Goal: Task Accomplishment & Management: Manage account settings

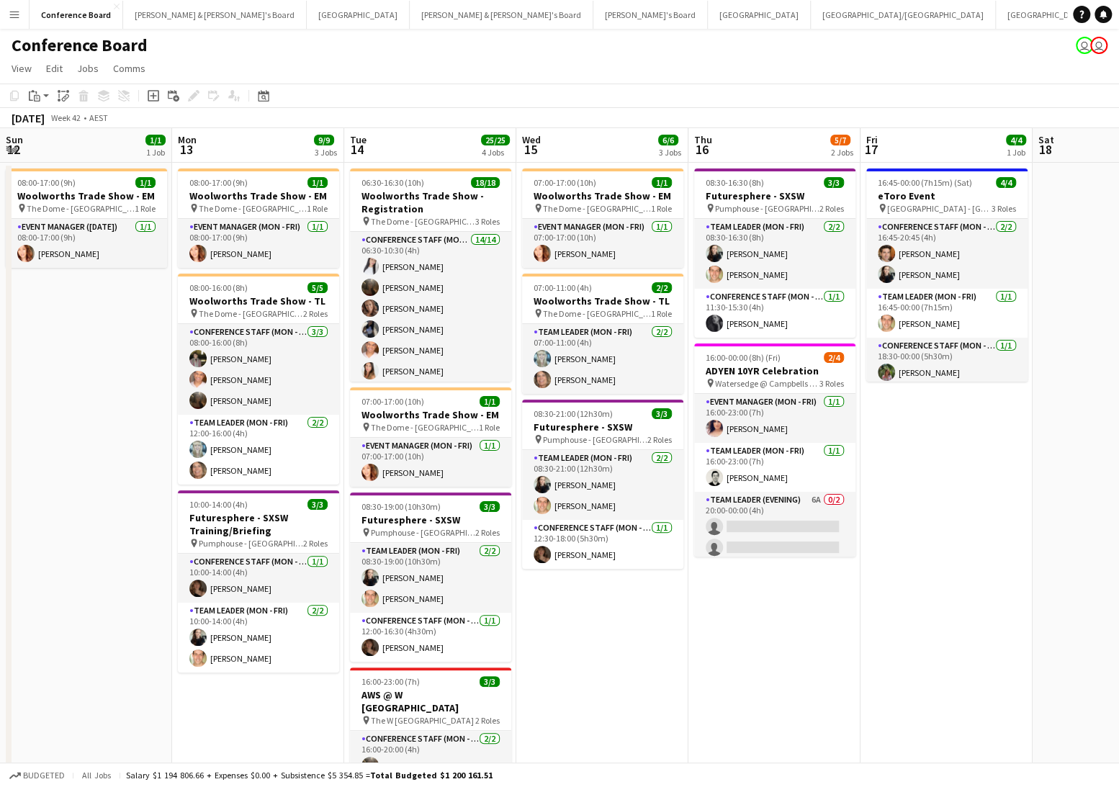
scroll to position [0, 463]
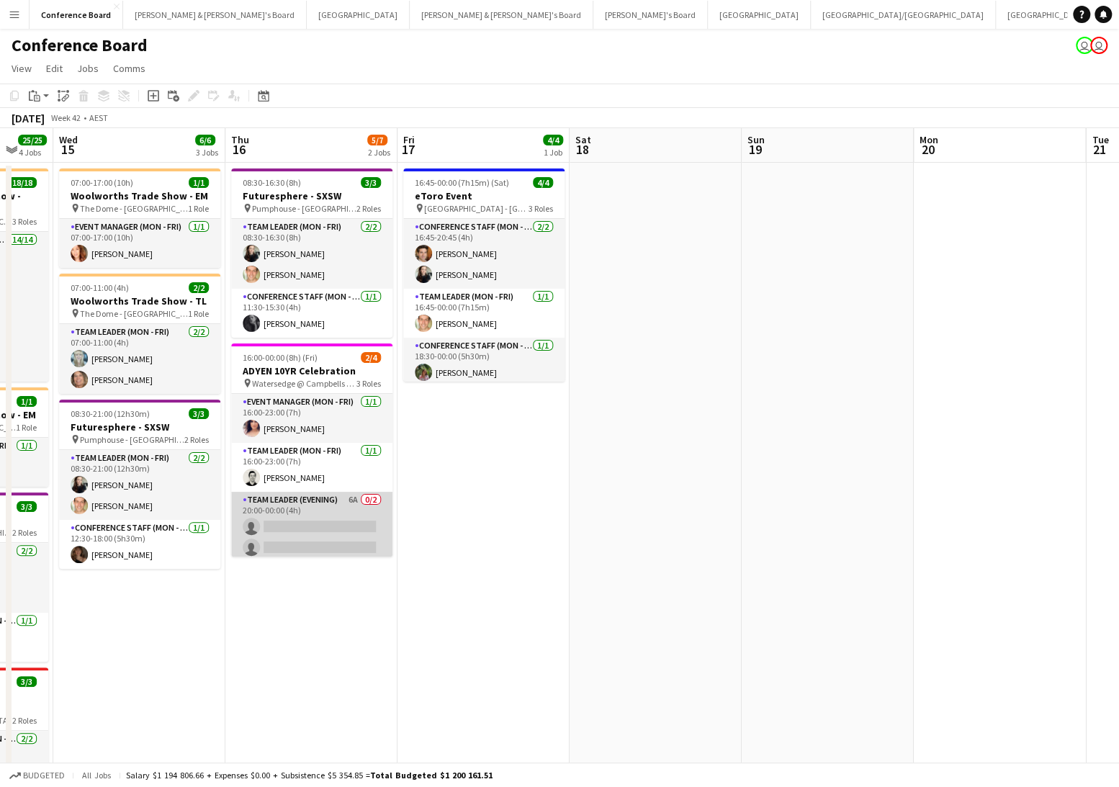
click at [320, 517] on app-card-role "Team Leader (Evening) 6A 0/2 20:00-00:00 (4h) single-neutral-actions single-neu…" at bounding box center [311, 527] width 161 height 70
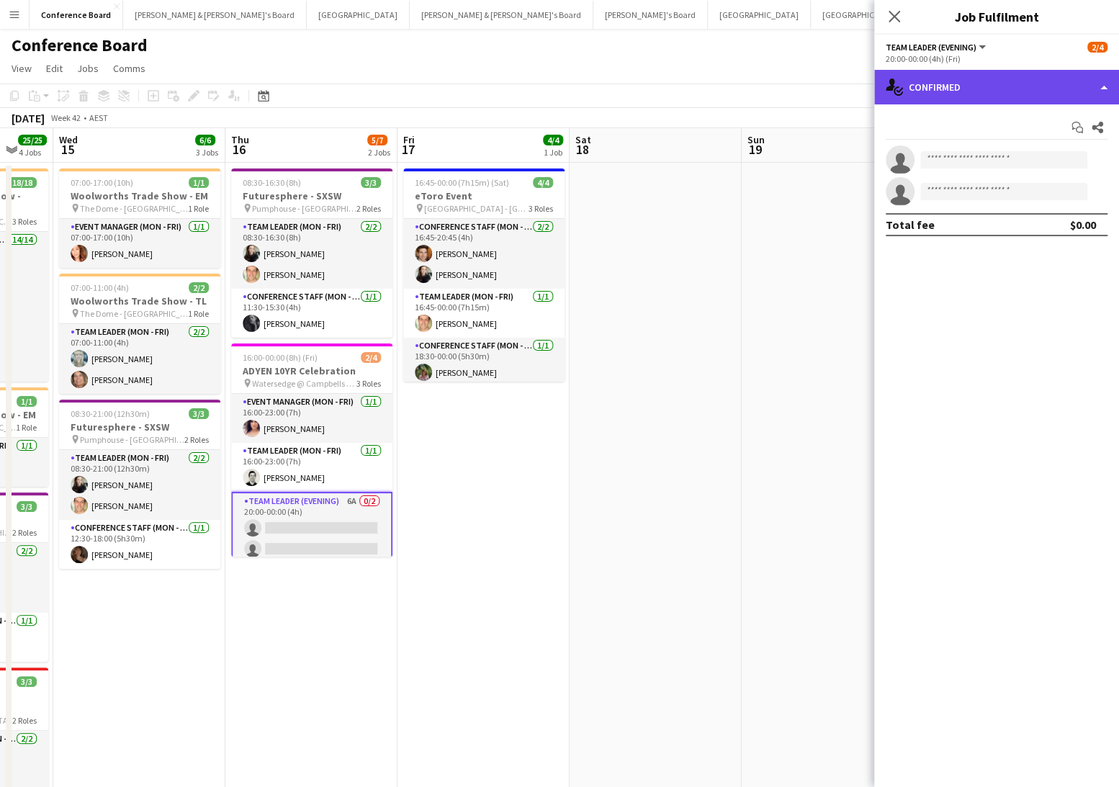
click at [979, 92] on div "single-neutral-actions-check-2 Confirmed" at bounding box center [996, 87] width 245 height 35
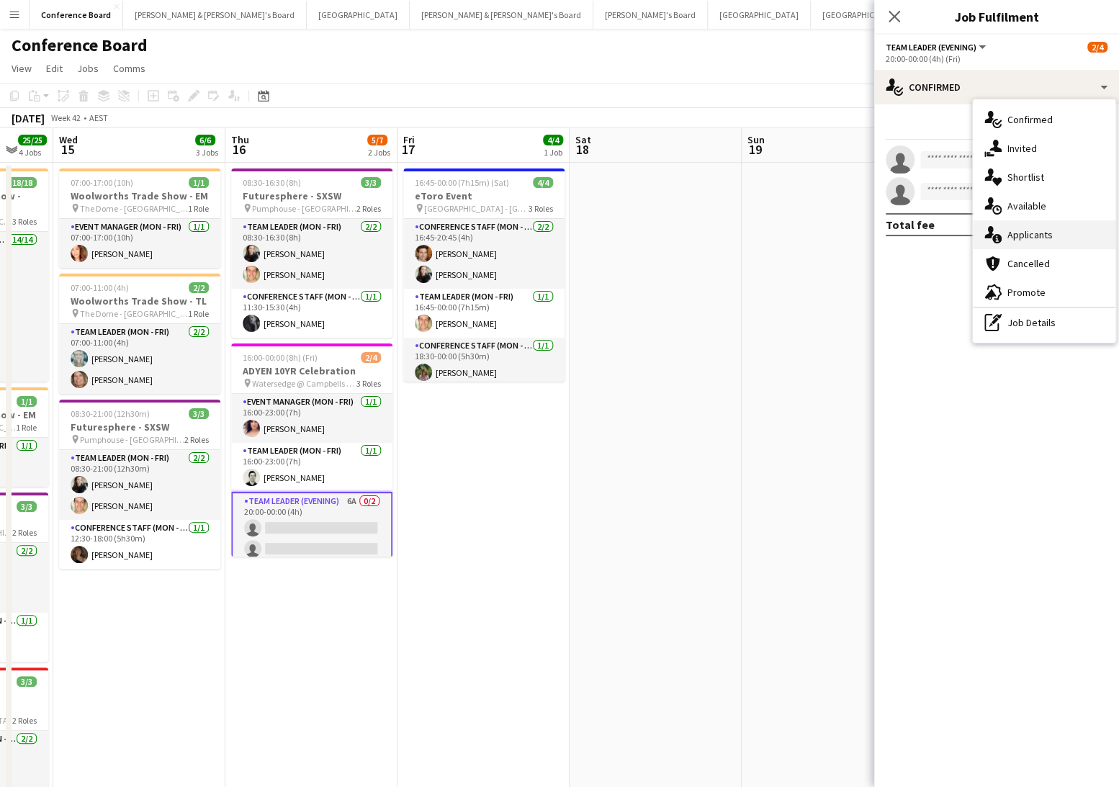
click at [1030, 231] on span "Applicants" at bounding box center [1029, 234] width 45 height 13
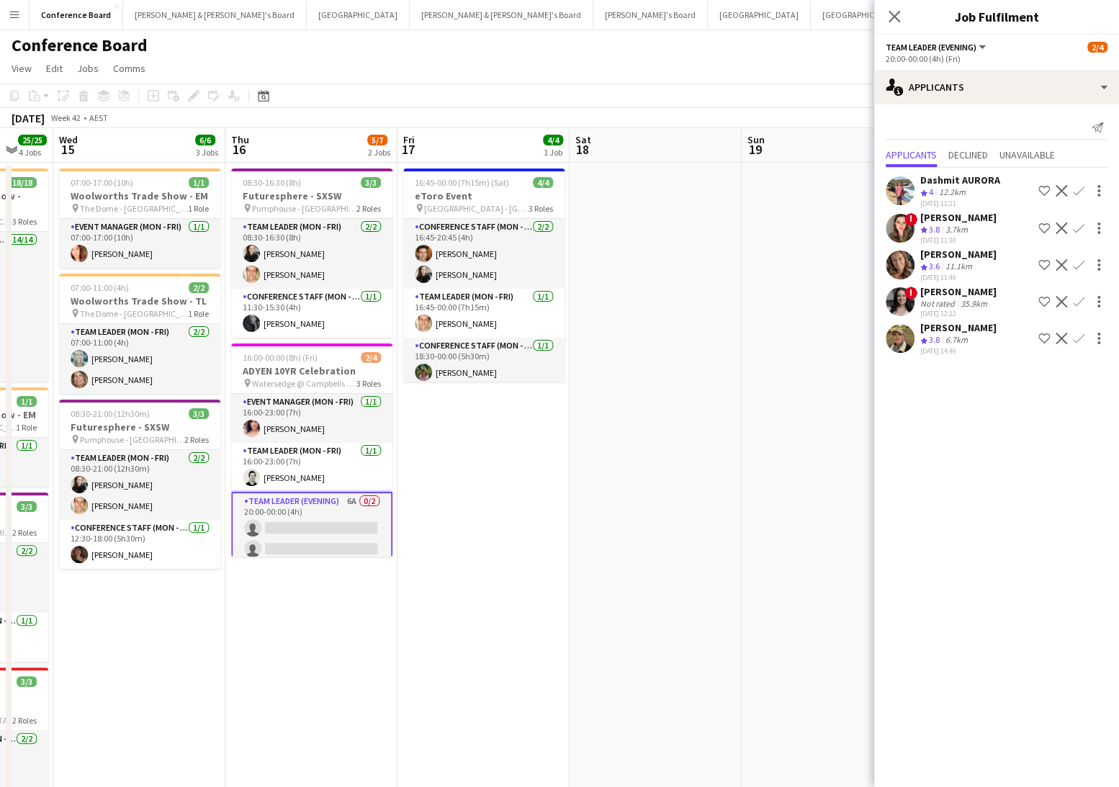
click at [1076, 186] on app-icon "Confirm" at bounding box center [1079, 191] width 12 height 12
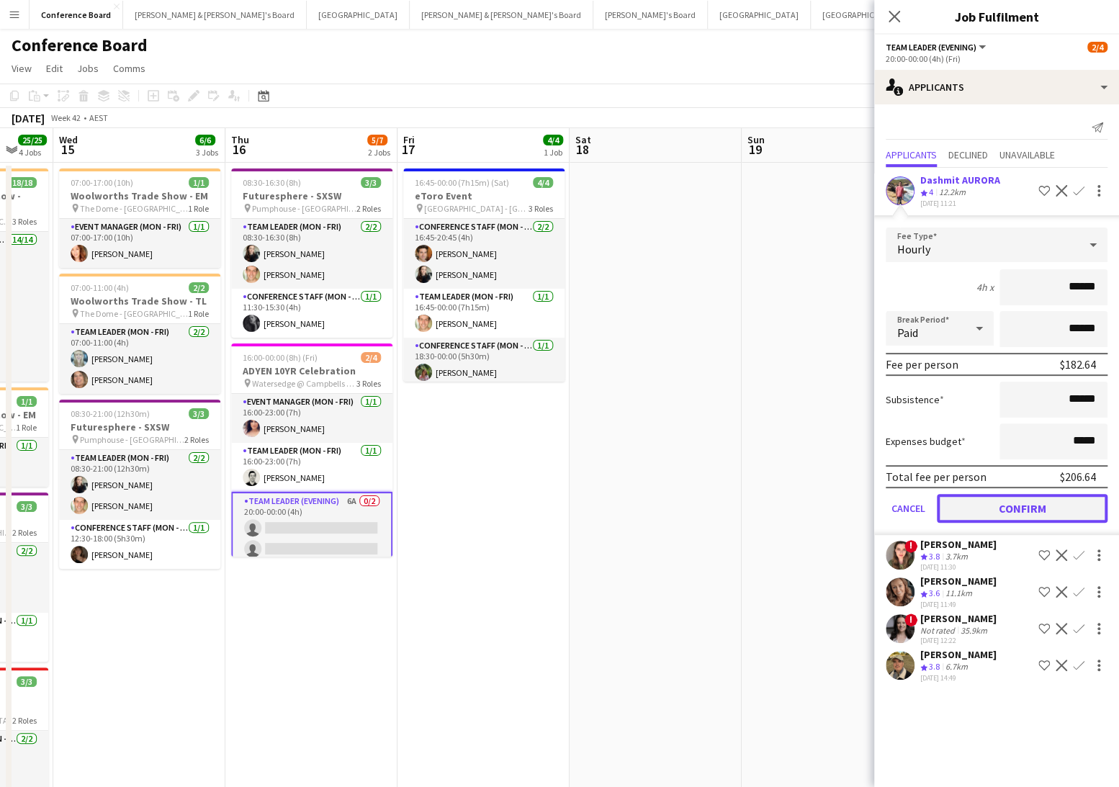
click at [978, 505] on button "Confirm" at bounding box center [1022, 508] width 171 height 29
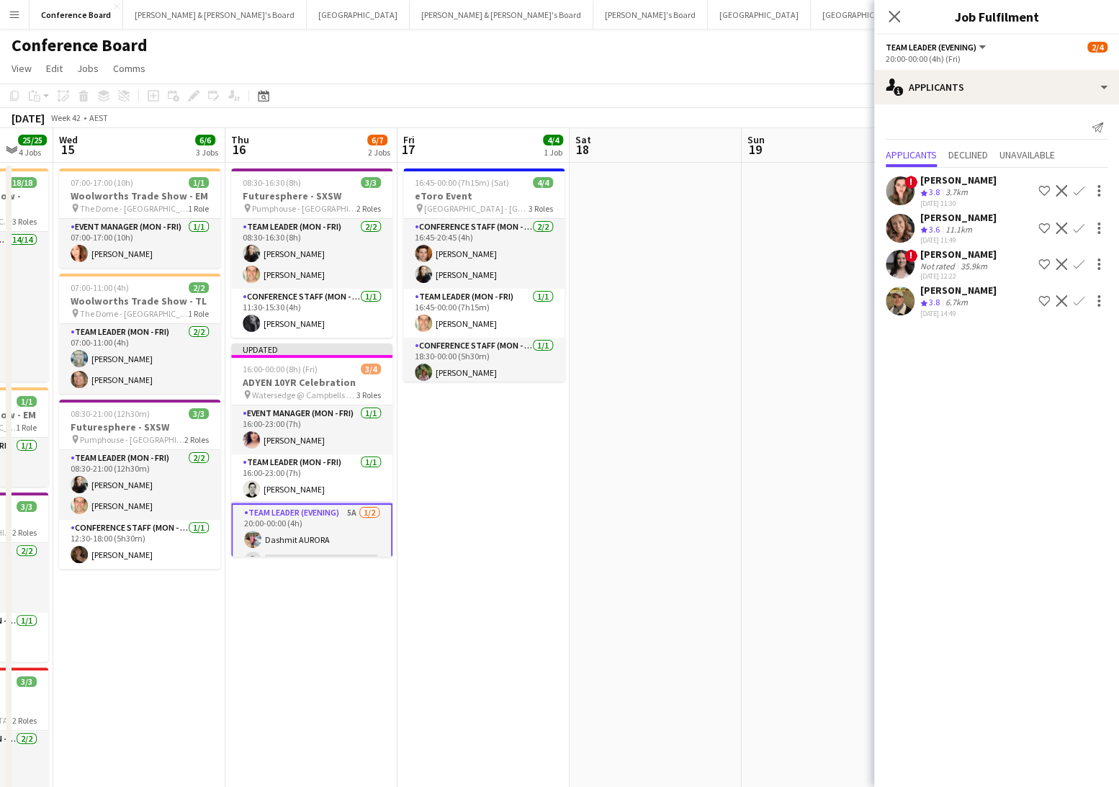
click at [722, 262] on app-date-cell at bounding box center [655, 529] width 172 height 732
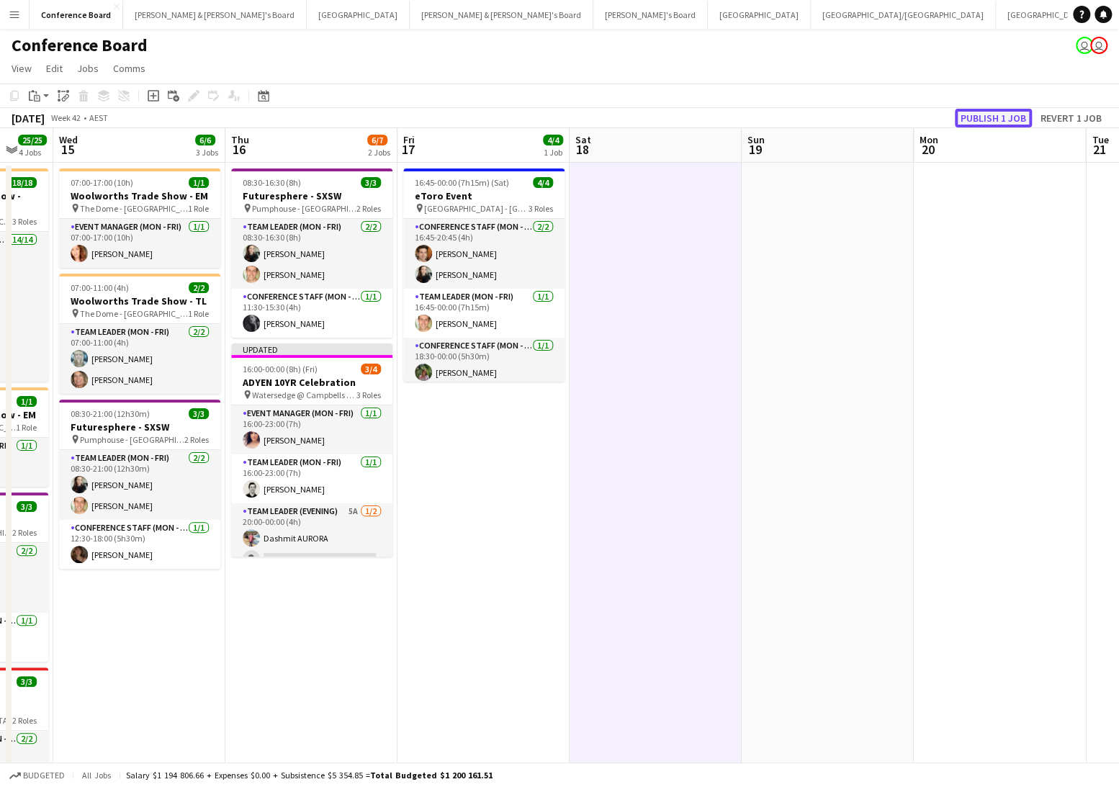
click at [976, 113] on button "Publish 1 job" at bounding box center [993, 118] width 77 height 19
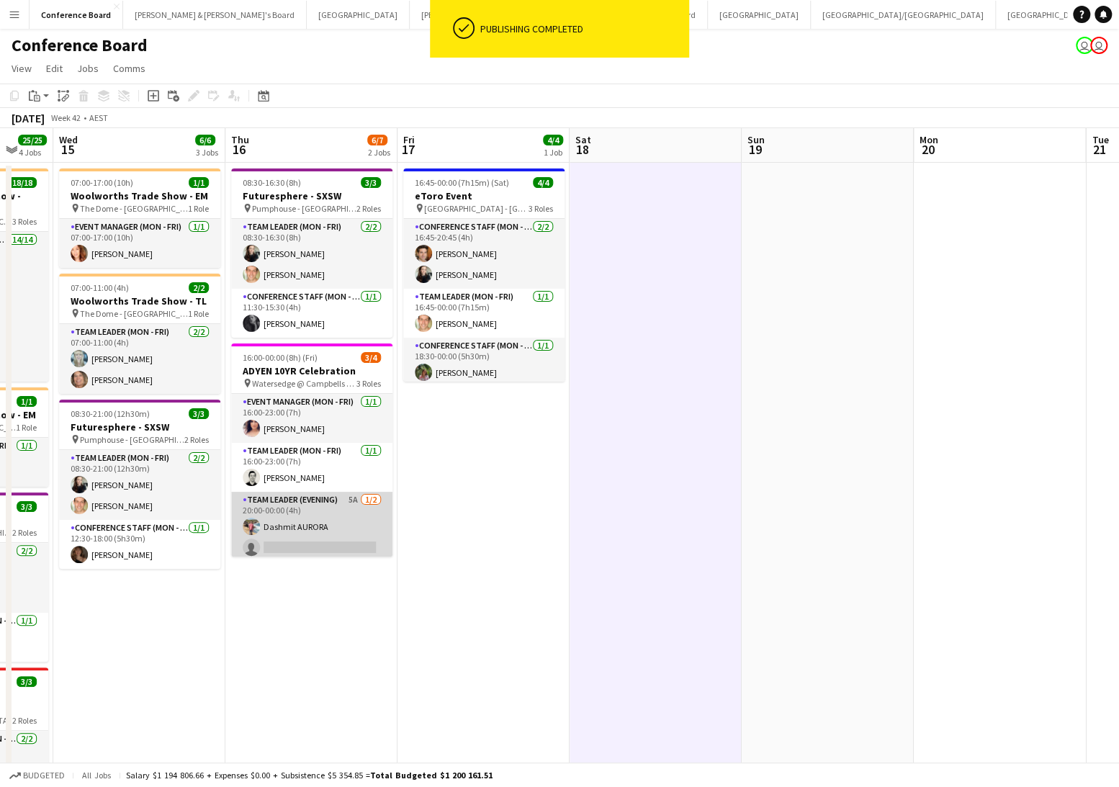
scroll to position [4, 0]
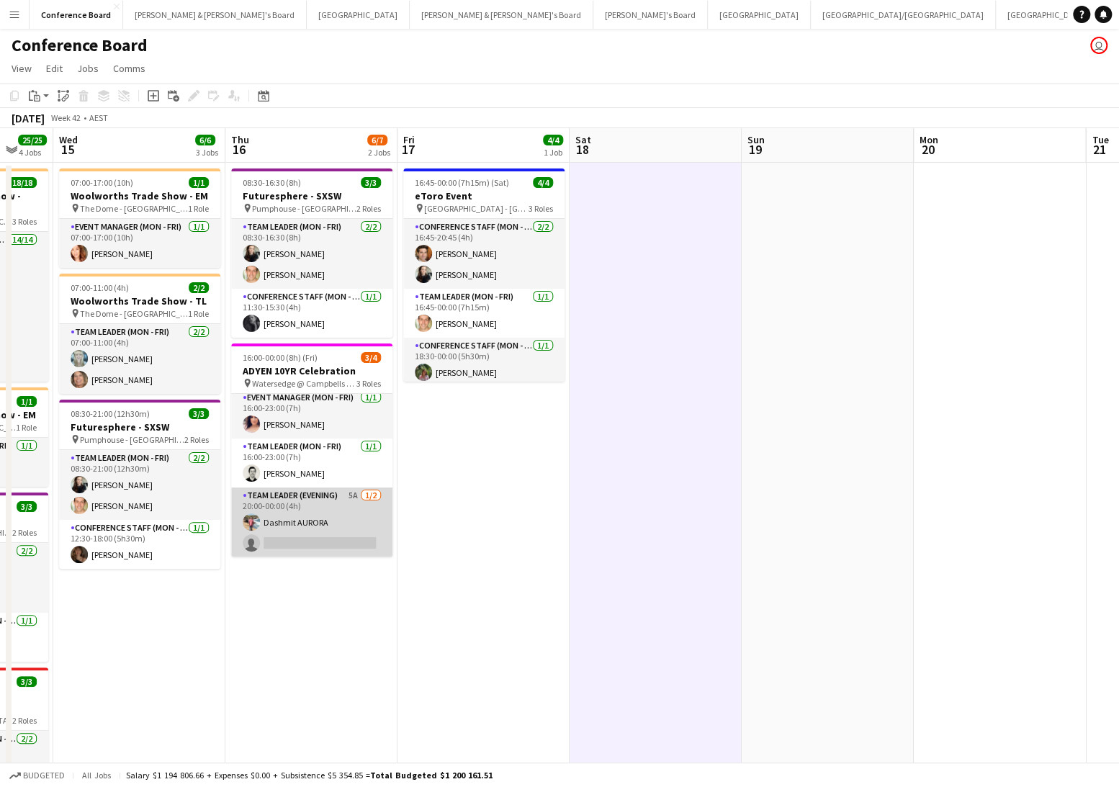
click at [278, 538] on app-card-role "Team Leader (Evening) 5A [DATE] 20:00-00:00 (4h) [PERSON_NAME] single-neutral-a…" at bounding box center [311, 522] width 161 height 70
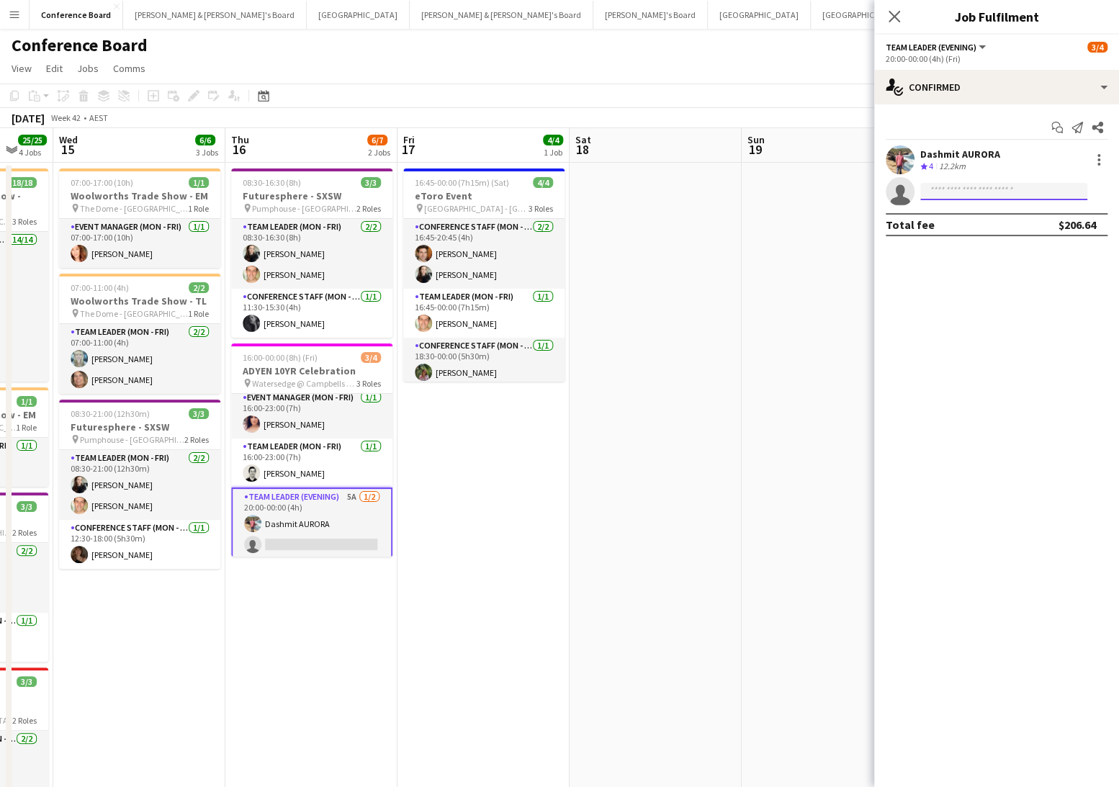
click at [935, 189] on input at bounding box center [1003, 191] width 167 height 17
type input "****"
click at [957, 223] on span "[EMAIL_ADDRESS][DOMAIN_NAME]" at bounding box center [1004, 224] width 144 height 12
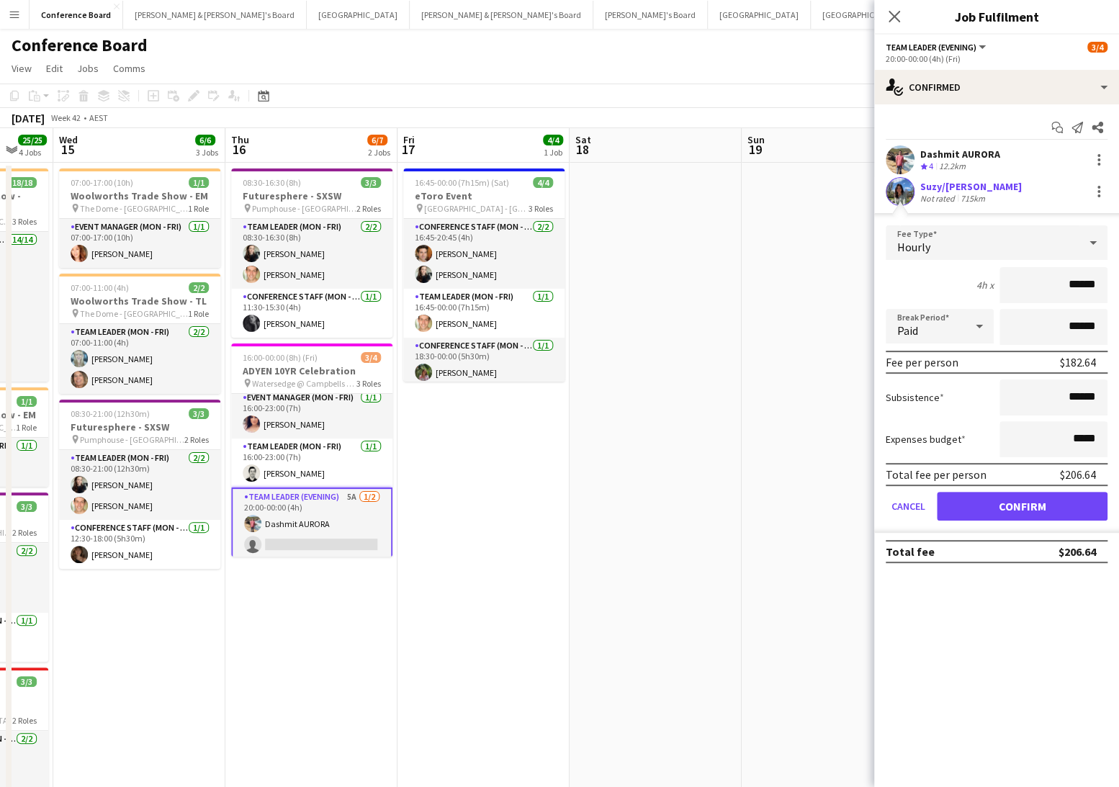
click at [895, 189] on app-user-avatar at bounding box center [900, 191] width 29 height 29
click at [946, 181] on div "Suzy/[PERSON_NAME]" at bounding box center [971, 186] width 102 height 13
click at [904, 184] on app-user-avatar at bounding box center [900, 191] width 29 height 29
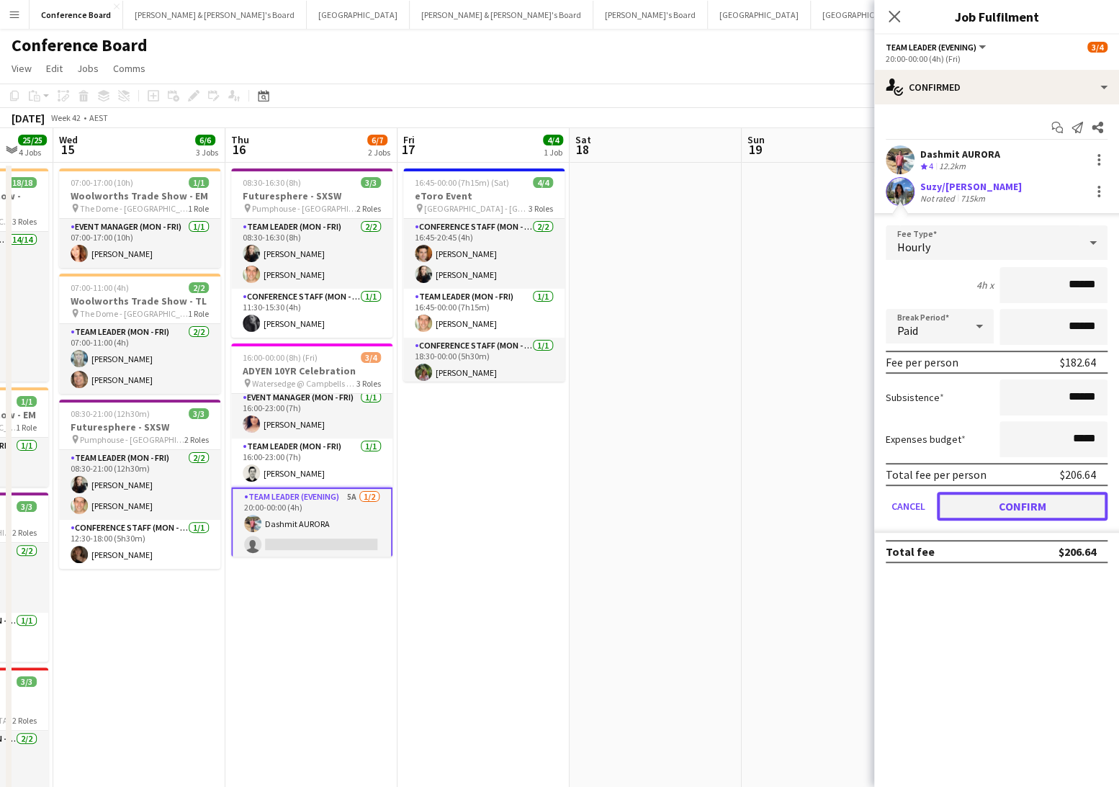
click at [956, 505] on button "Confirm" at bounding box center [1022, 506] width 171 height 29
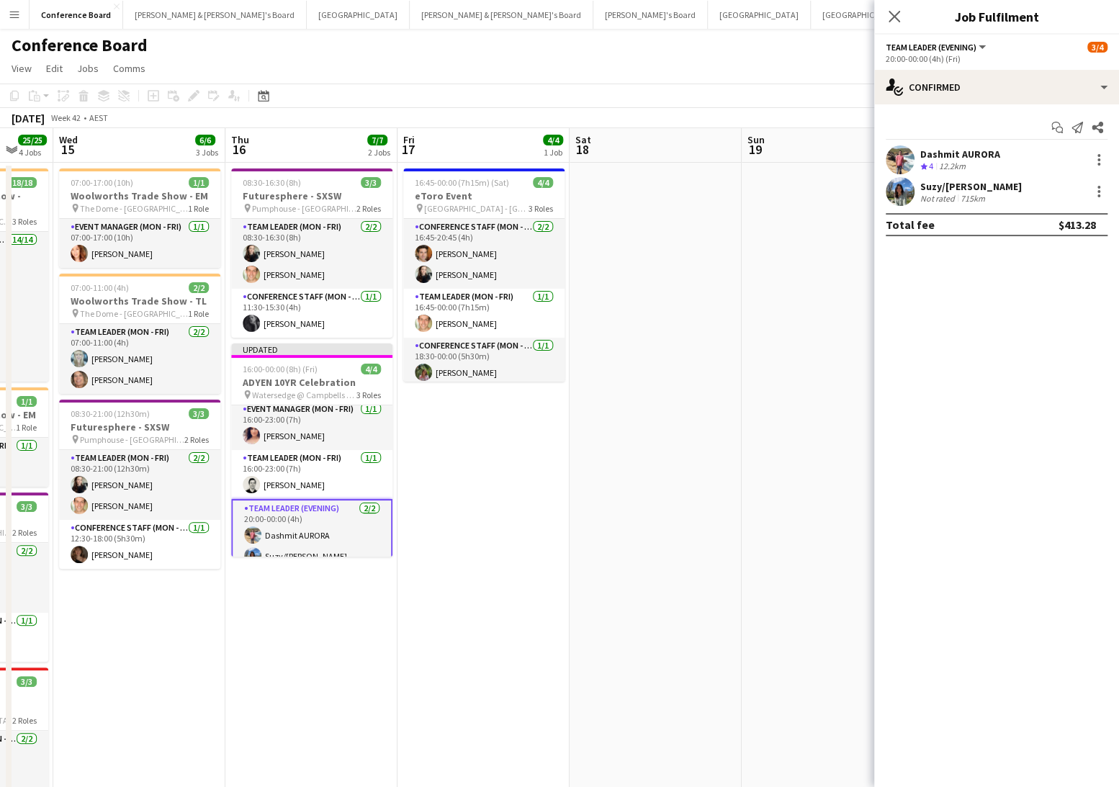
click at [903, 191] on app-user-avatar at bounding box center [900, 191] width 29 height 29
click at [888, 194] on app-user-avatar at bounding box center [900, 191] width 29 height 29
click at [890, 194] on app-user-avatar at bounding box center [900, 191] width 29 height 29
click at [275, 536] on app-card-role "Team Leader (Evening) [DATE] 20:00-00:00 (4h) [PERSON_NAME]/[PERSON_NAME]" at bounding box center [311, 535] width 161 height 73
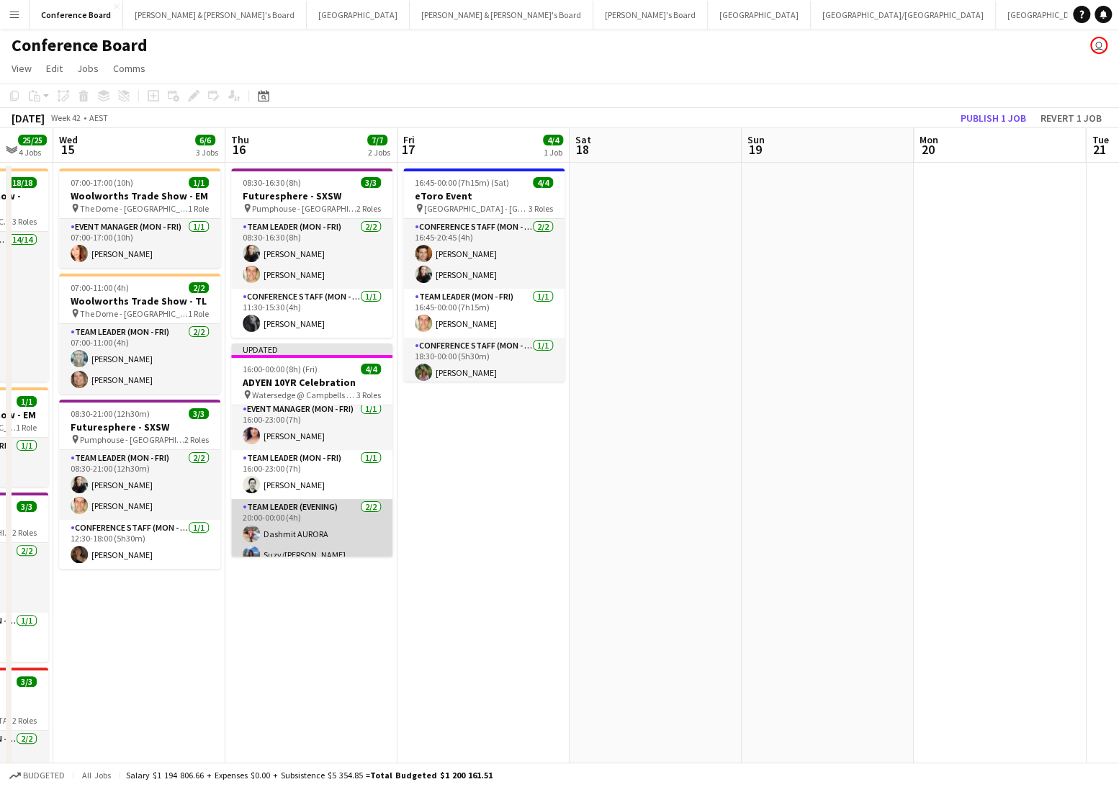
click at [281, 539] on app-card-role "Team Leader (Evening) [DATE] 20:00-00:00 (4h) [PERSON_NAME]/[PERSON_NAME]" at bounding box center [311, 534] width 161 height 70
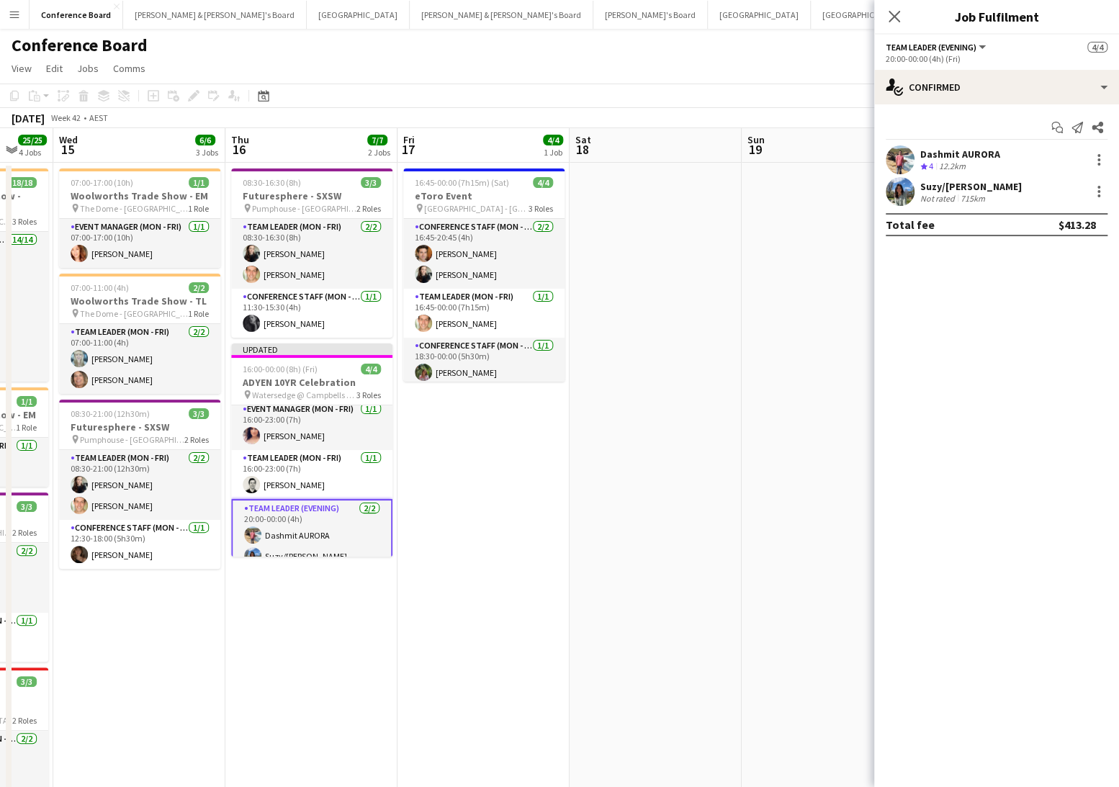
click at [891, 188] on app-user-avatar at bounding box center [900, 191] width 29 height 29
click at [902, 187] on app-user-avatar at bounding box center [900, 191] width 29 height 29
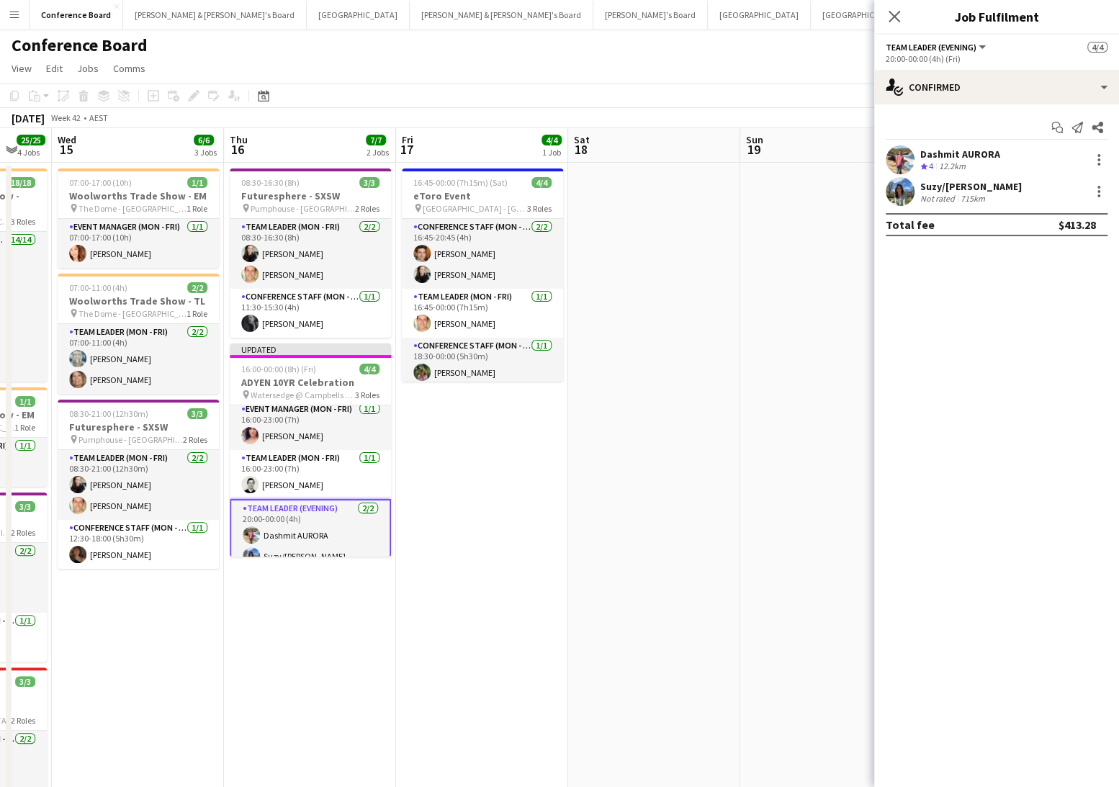
drag, startPoint x: 755, startPoint y: 276, endPoint x: 752, endPoint y: 267, distance: 9.8
click at [754, 276] on app-date-cell at bounding box center [826, 529] width 172 height 732
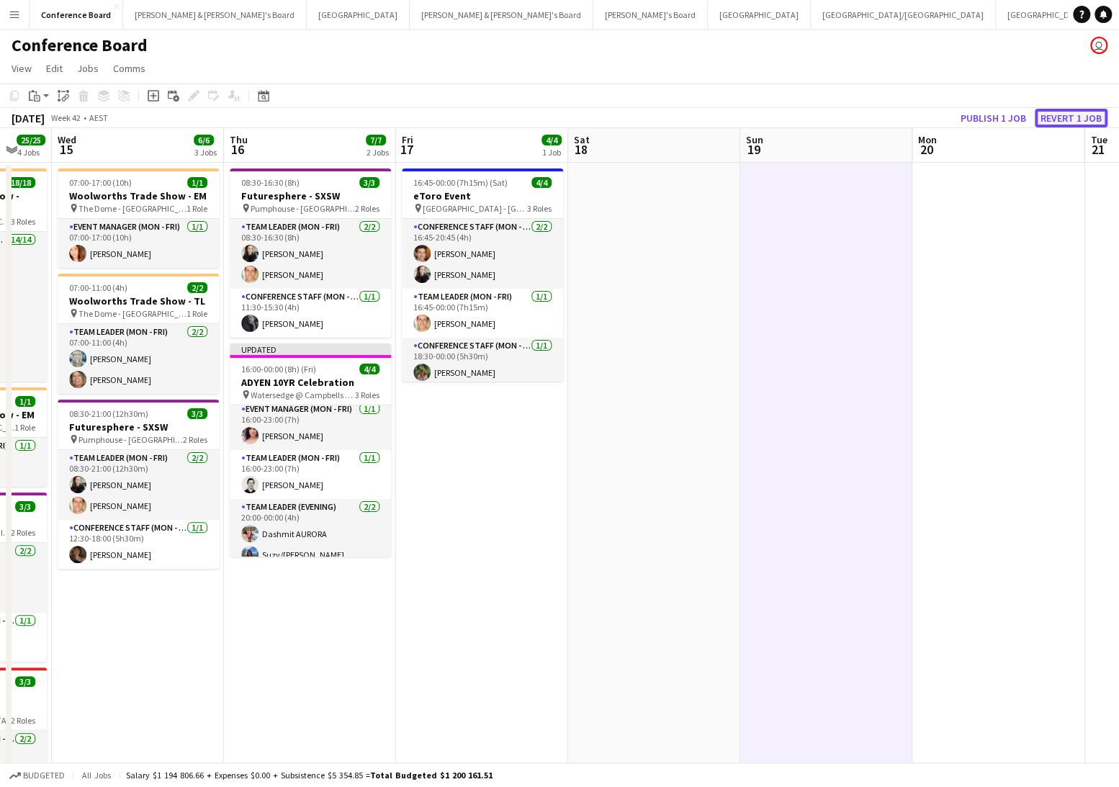
click at [1053, 118] on button "Revert 1 job" at bounding box center [1071, 118] width 73 height 19
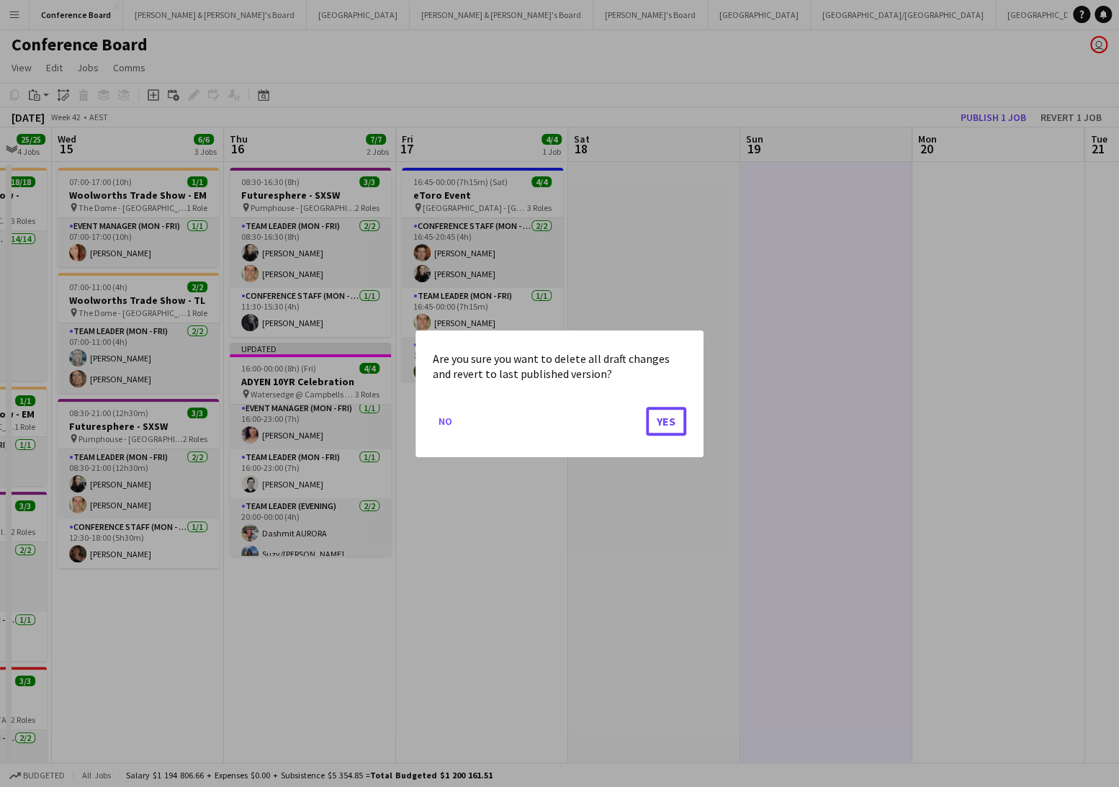
drag, startPoint x: 654, startPoint y: 418, endPoint x: 672, endPoint y: 411, distance: 19.1
click at [655, 418] on button "Yes" at bounding box center [666, 420] width 40 height 29
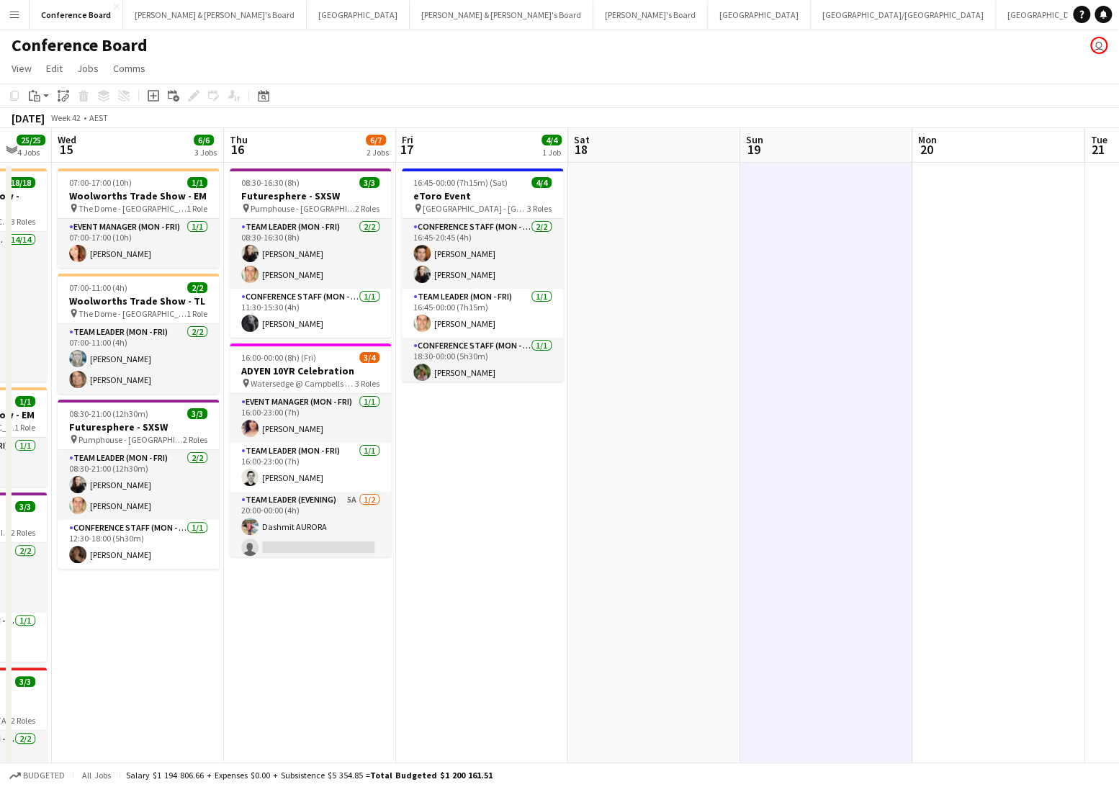
click at [11, 12] on app-icon "Menu" at bounding box center [15, 15] width 12 height 12
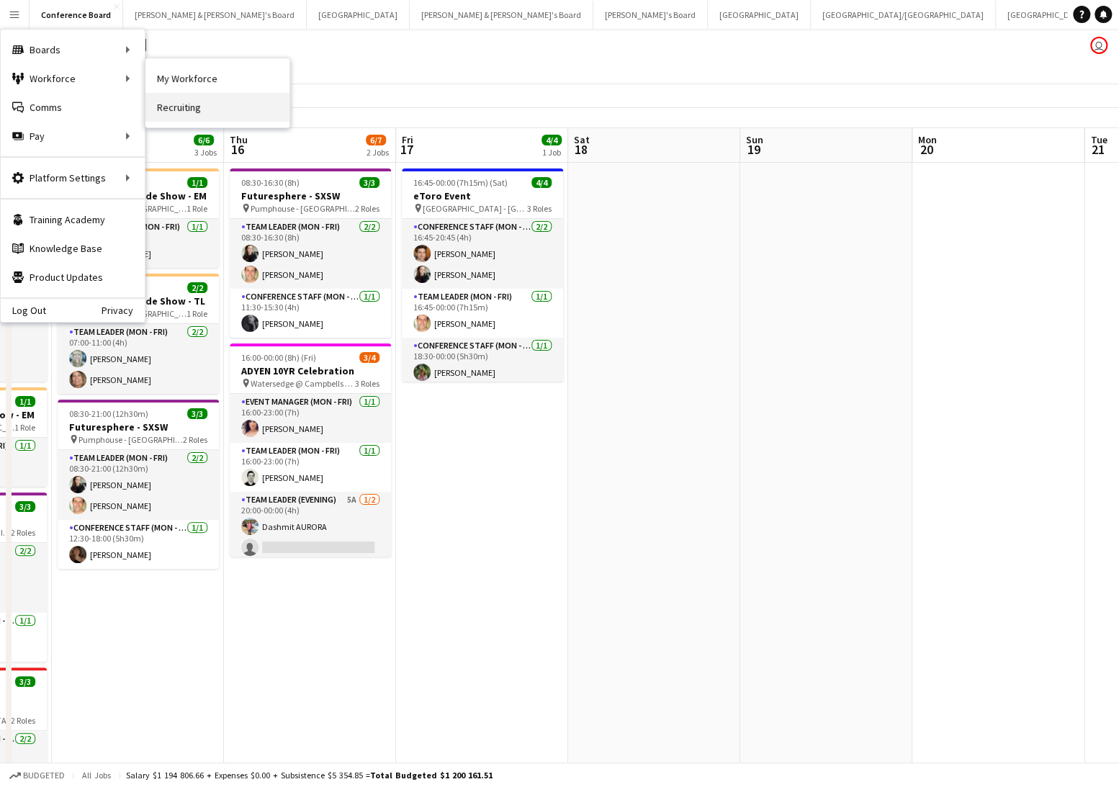
click at [256, 93] on link "Recruiting" at bounding box center [217, 107] width 144 height 29
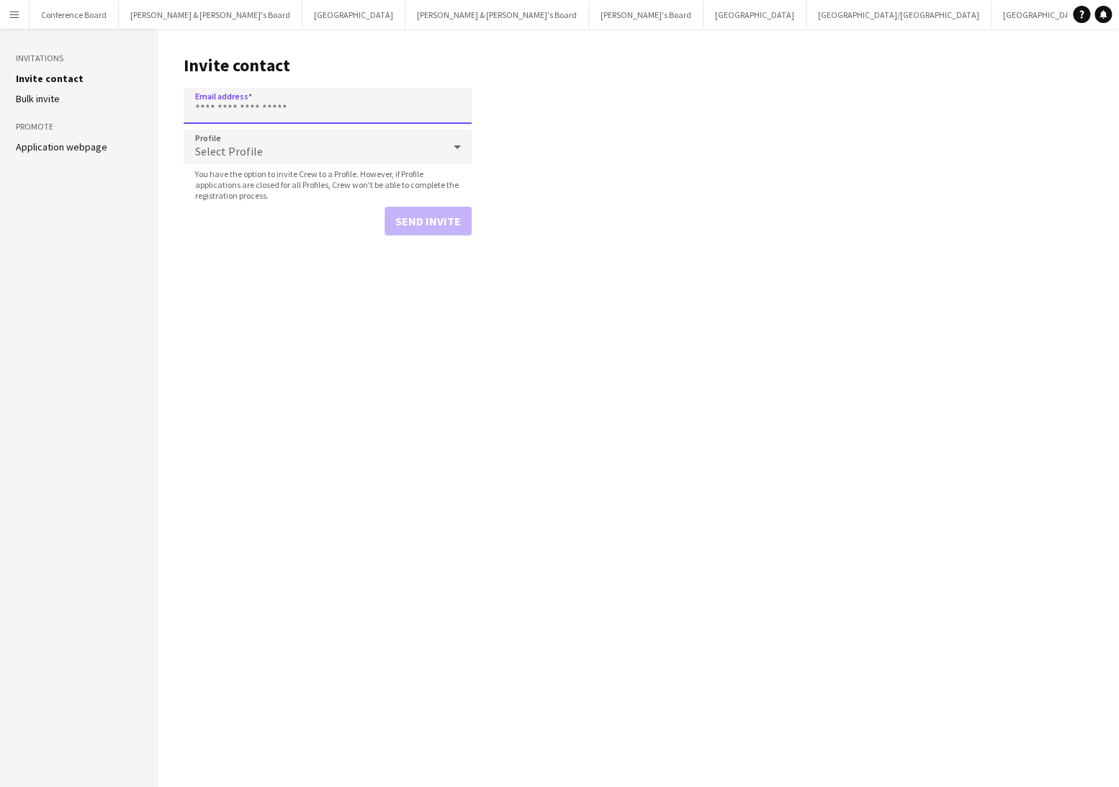
click at [256, 92] on input "Email address" at bounding box center [328, 106] width 288 height 36
click at [17, 9] on app-icon "Menu" at bounding box center [15, 15] width 12 height 12
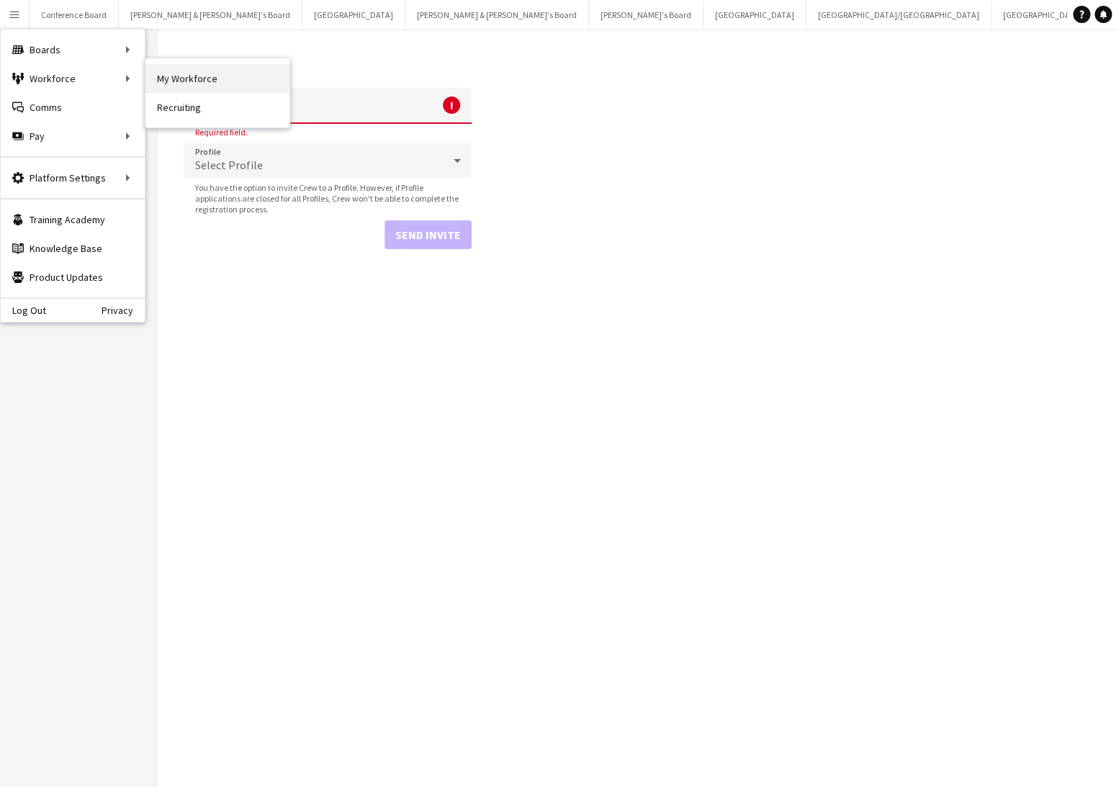
click at [194, 80] on link "My Workforce" at bounding box center [217, 78] width 144 height 29
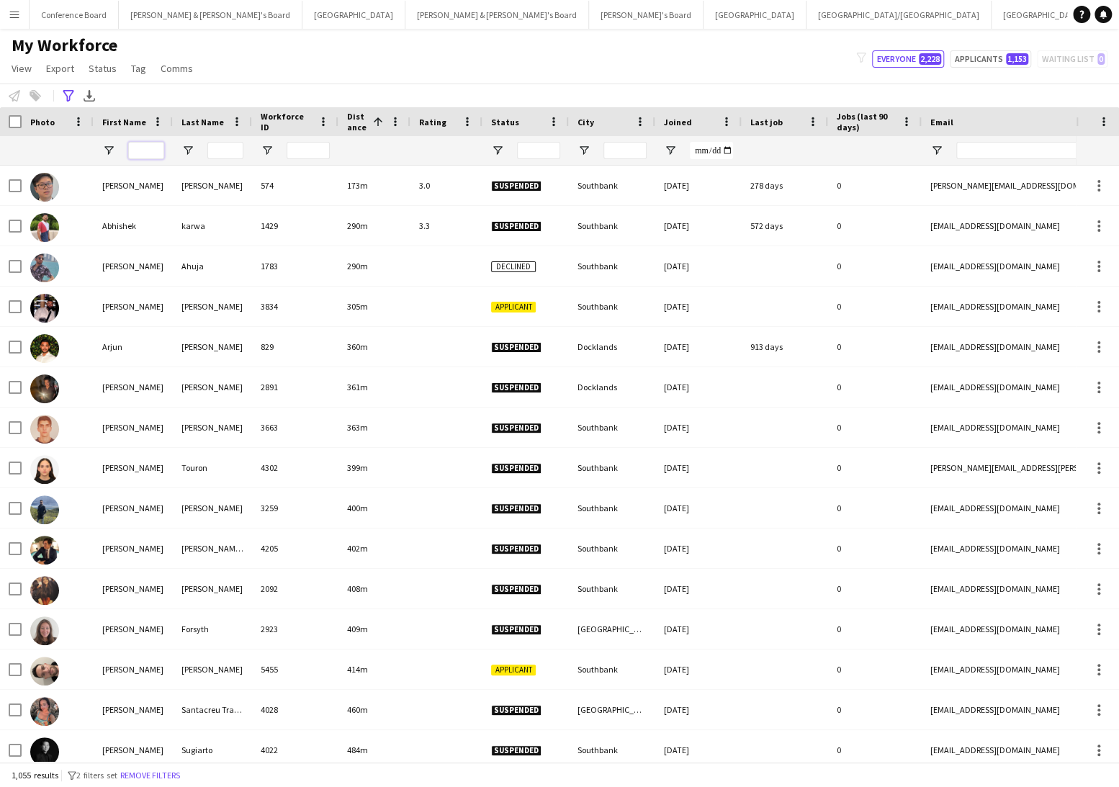
click at [138, 147] on input "First Name Filter Input" at bounding box center [146, 150] width 36 height 17
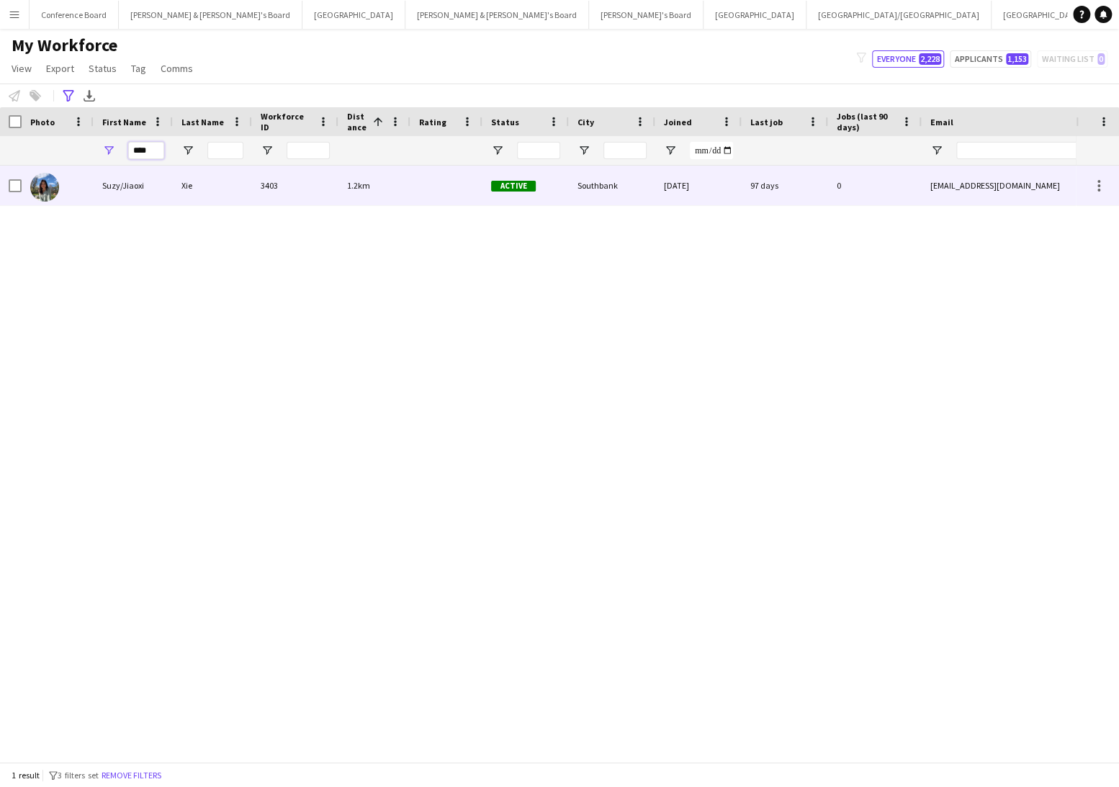
type input "****"
click at [127, 189] on div "Suzy/Jiaoxi" at bounding box center [133, 186] width 79 height 40
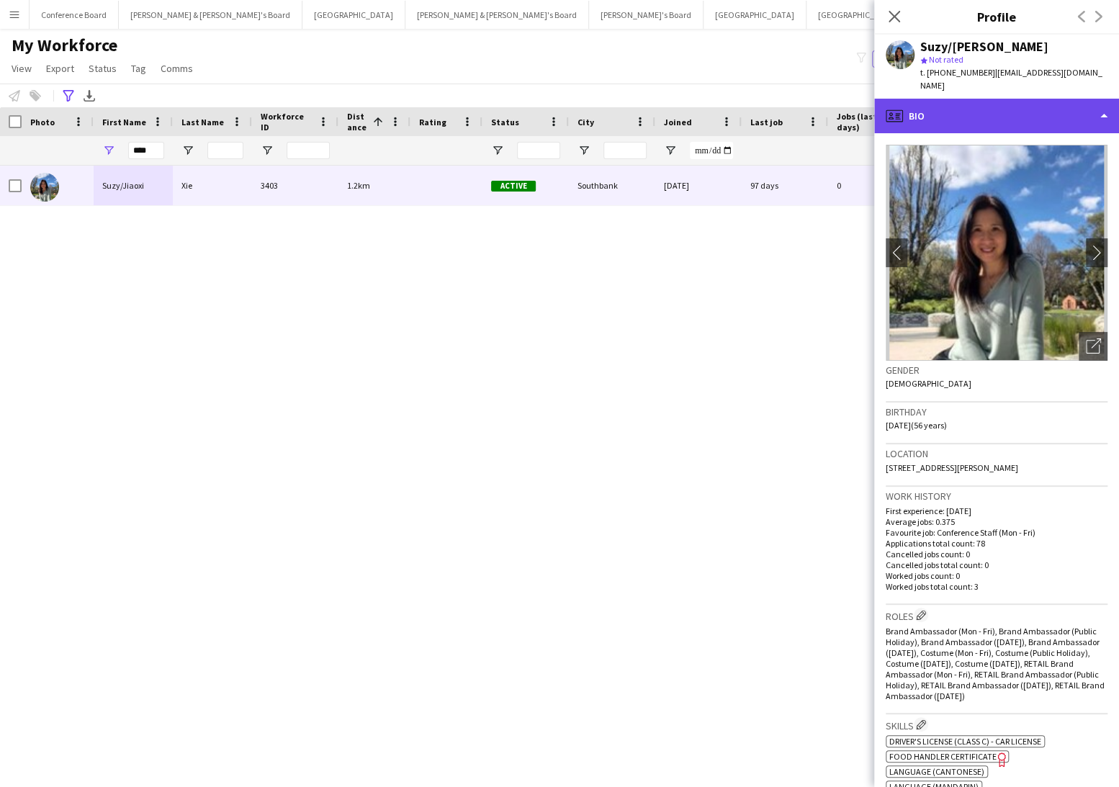
click at [895, 107] on icon "profile" at bounding box center [894, 115] width 17 height 17
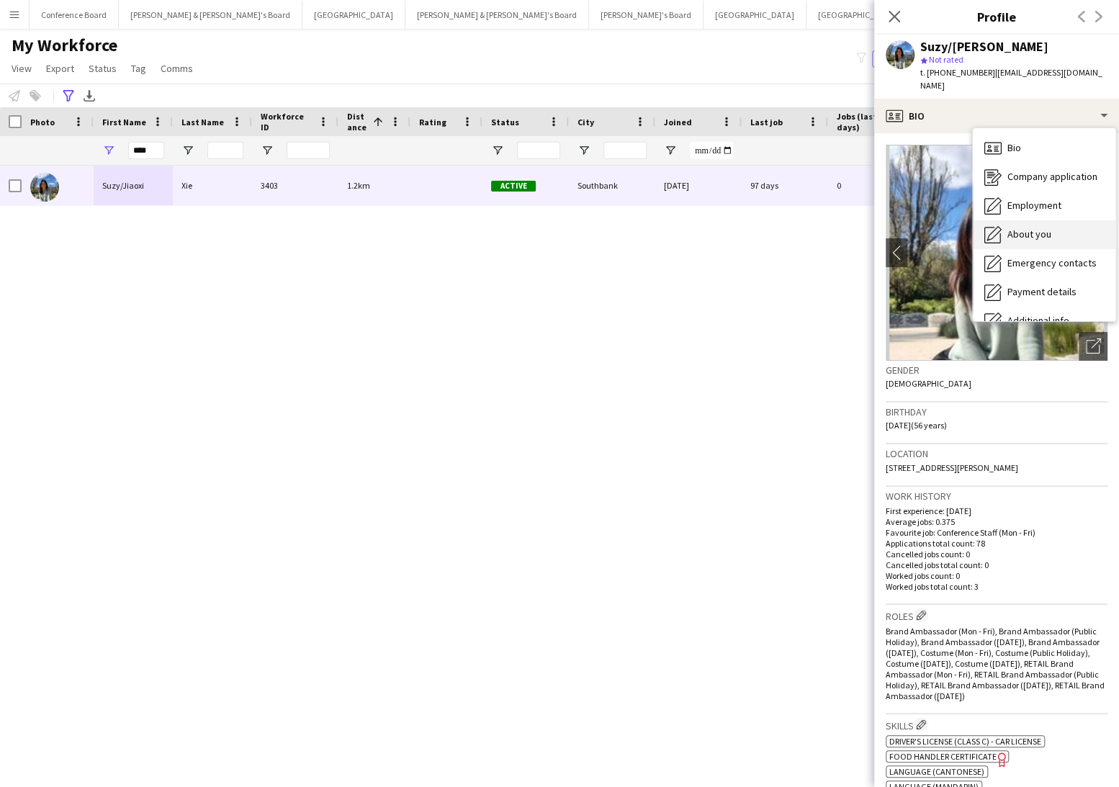
click at [1017, 228] on span "About you" at bounding box center [1029, 234] width 44 height 13
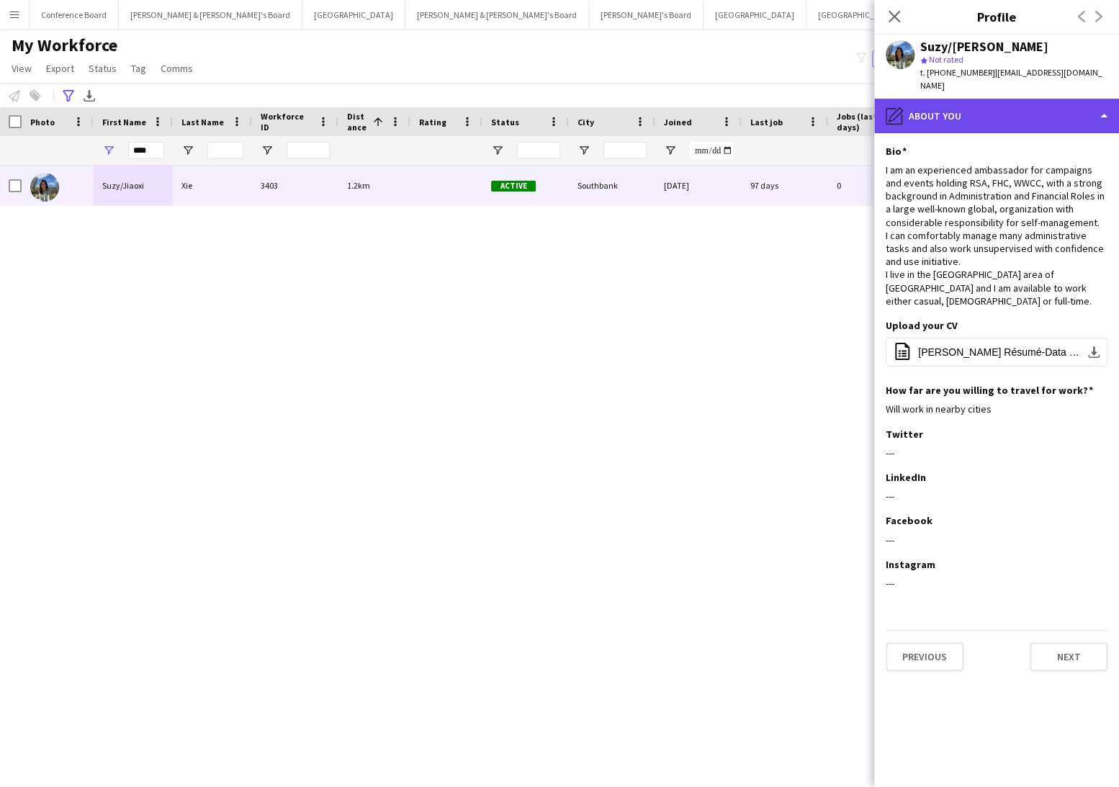
click at [950, 107] on div "pencil4 About you" at bounding box center [996, 116] width 245 height 35
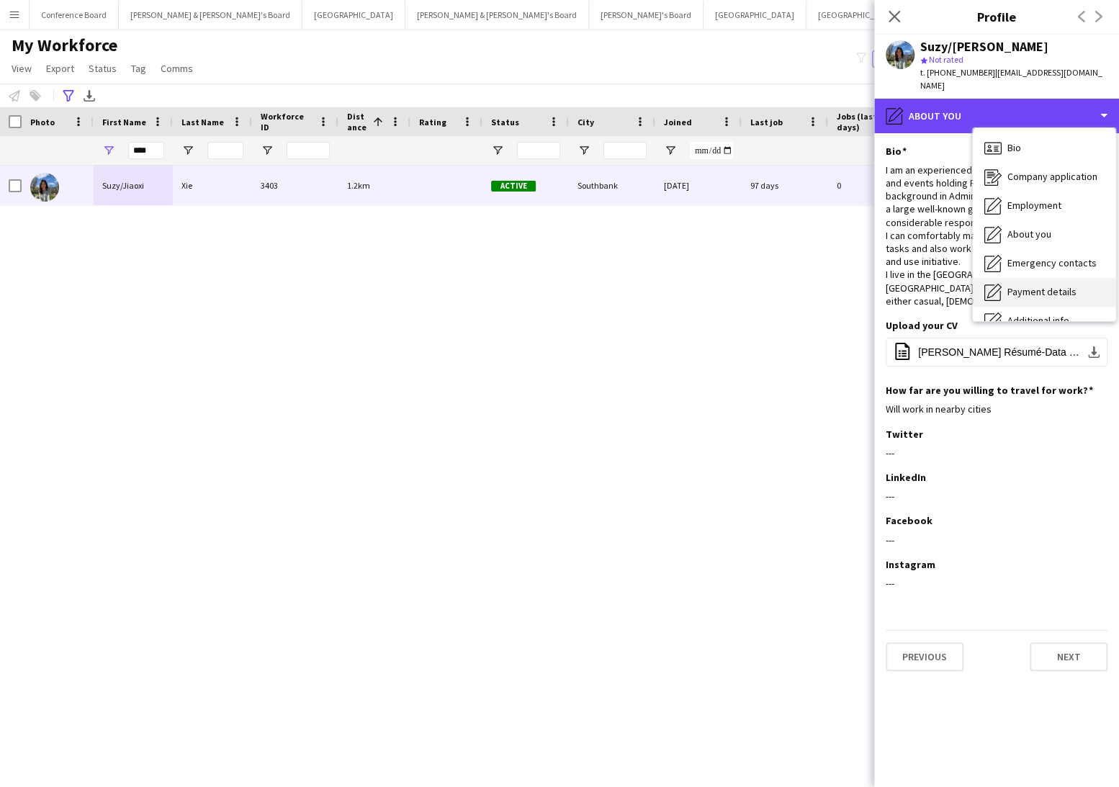
scroll to position [106, 0]
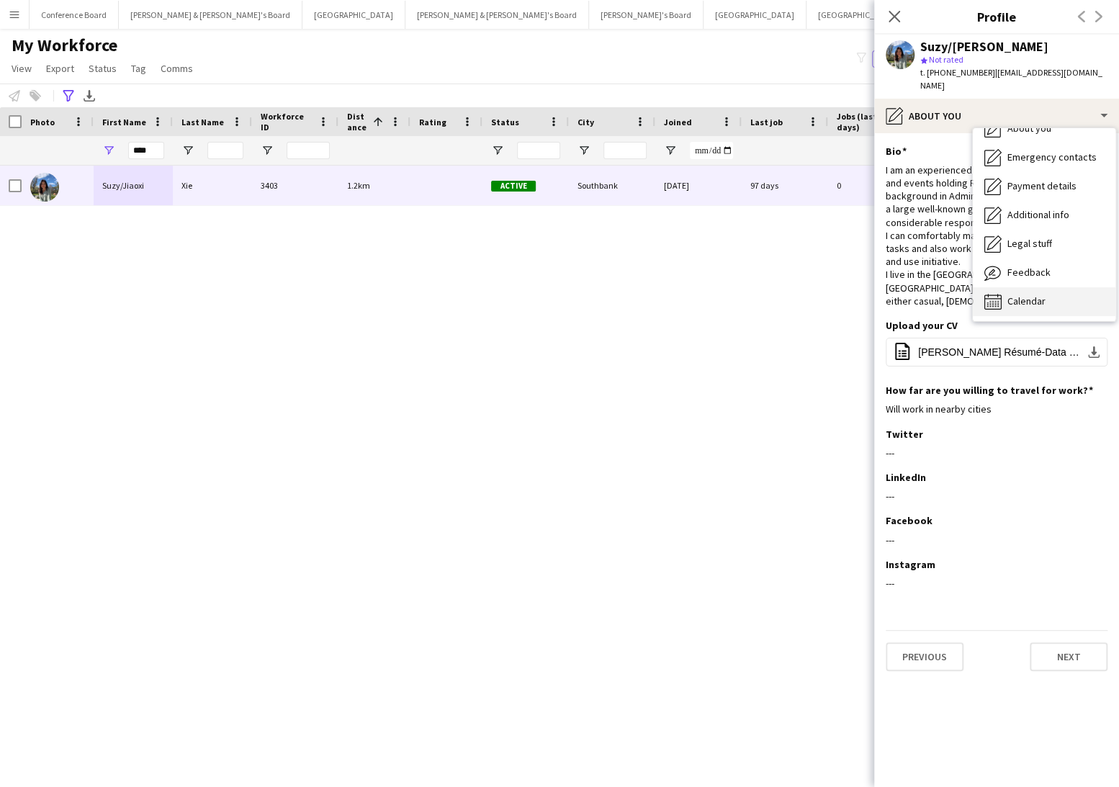
click at [996, 293] on icon "Calendar" at bounding box center [992, 301] width 17 height 17
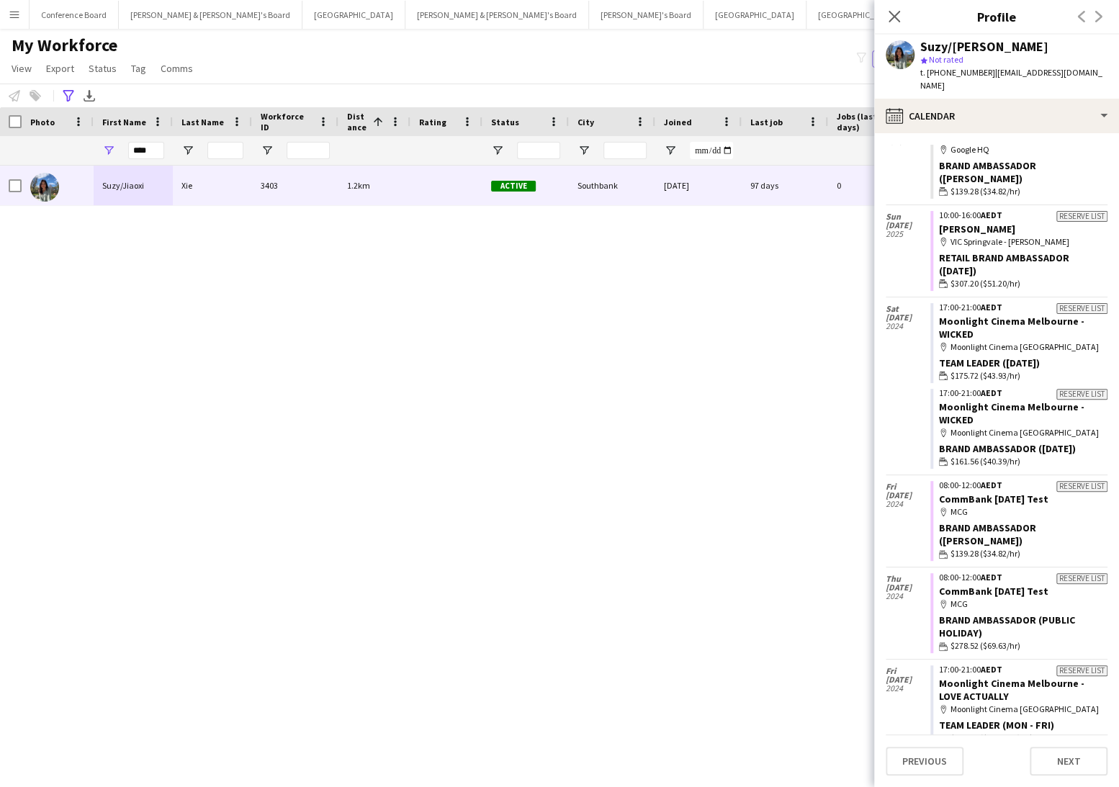
scroll to position [5664, 0]
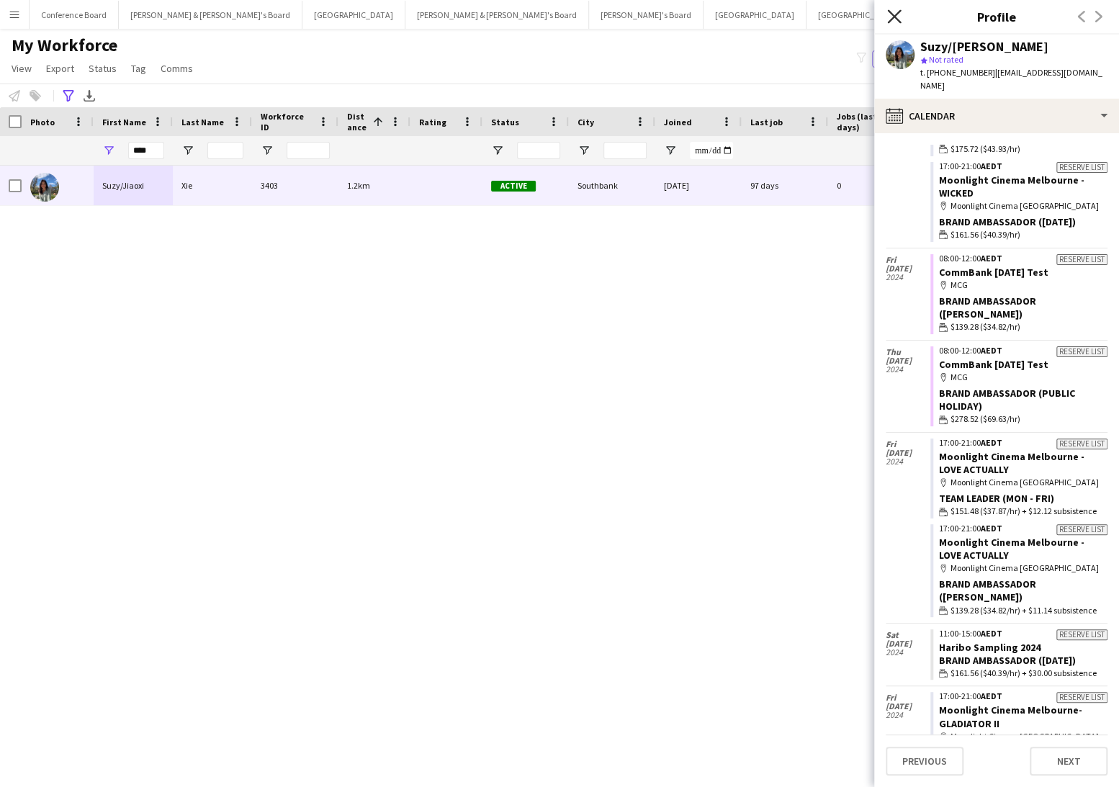
click at [900, 13] on icon "Close pop-in" at bounding box center [894, 16] width 14 height 14
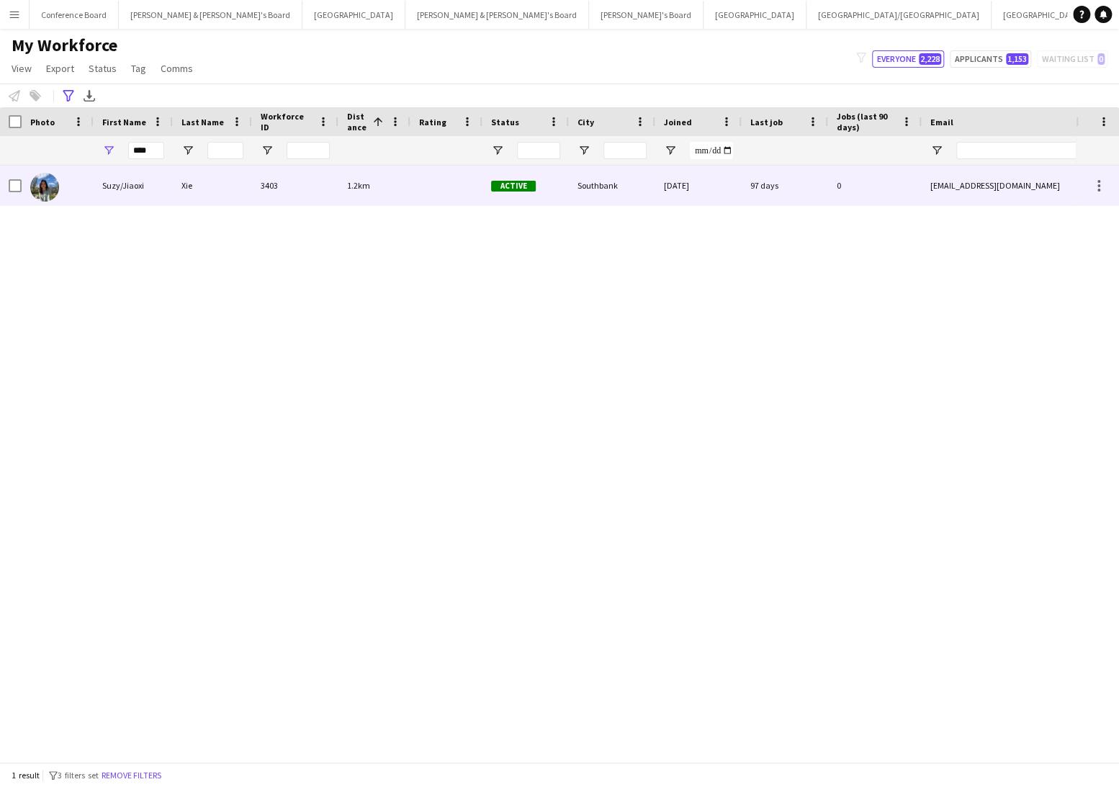
click at [152, 190] on div "Suzy/Jiaoxi" at bounding box center [133, 186] width 79 height 40
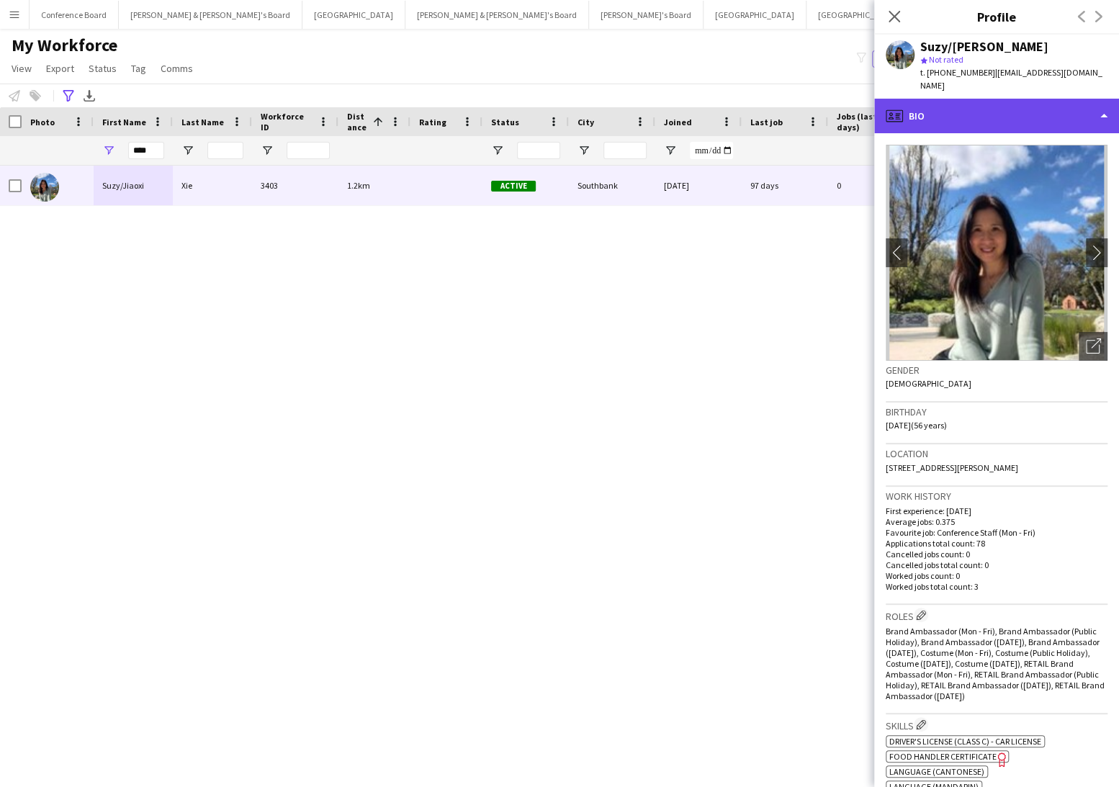
click at [1037, 109] on div "profile Bio" at bounding box center [996, 116] width 245 height 35
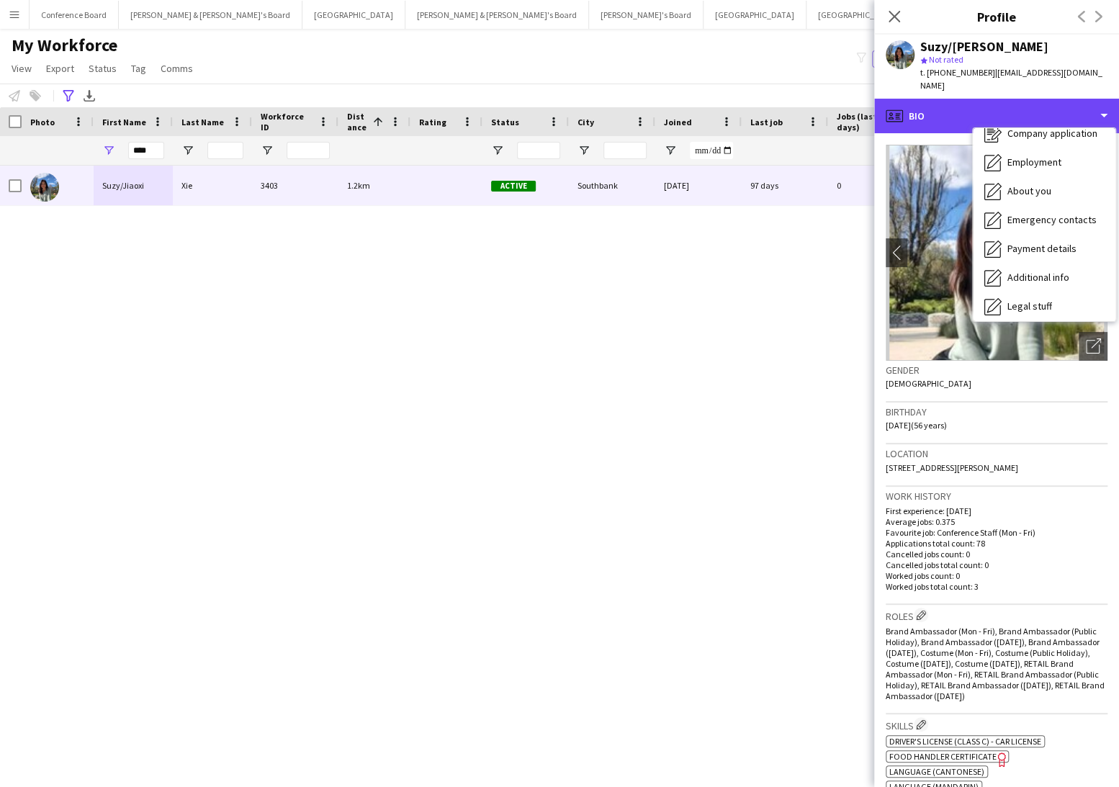
scroll to position [106, 0]
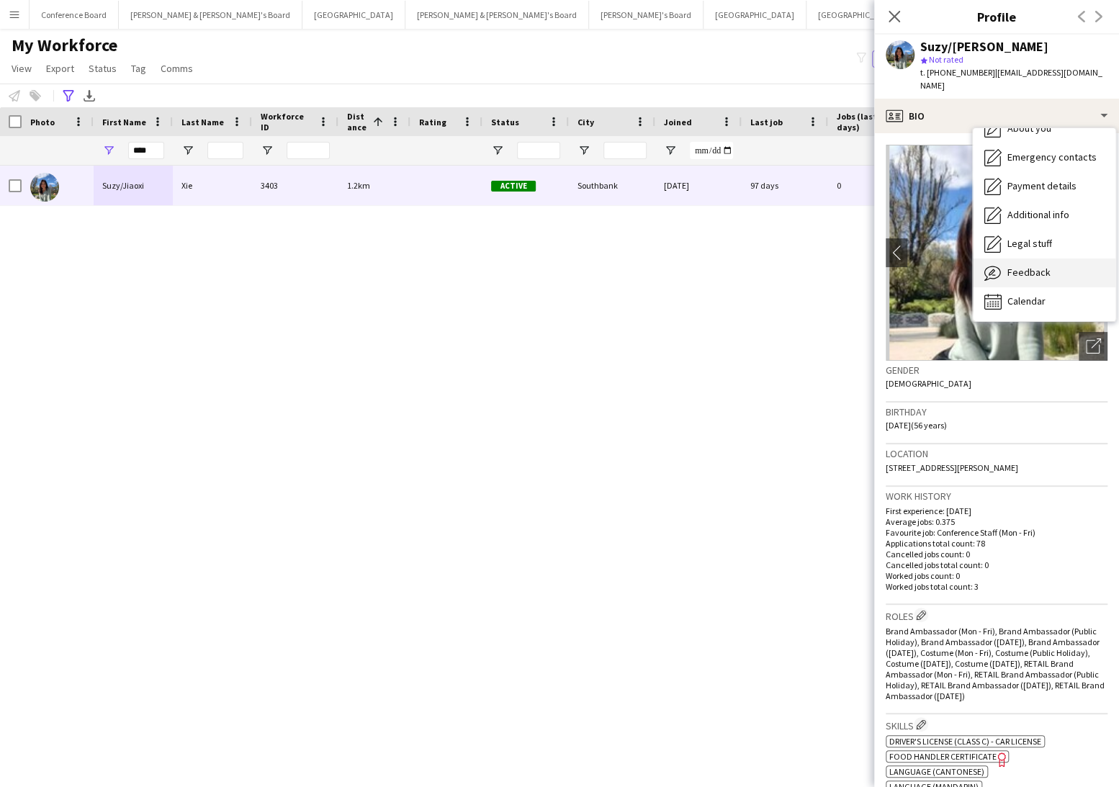
click at [1043, 266] on span "Feedback" at bounding box center [1028, 272] width 43 height 13
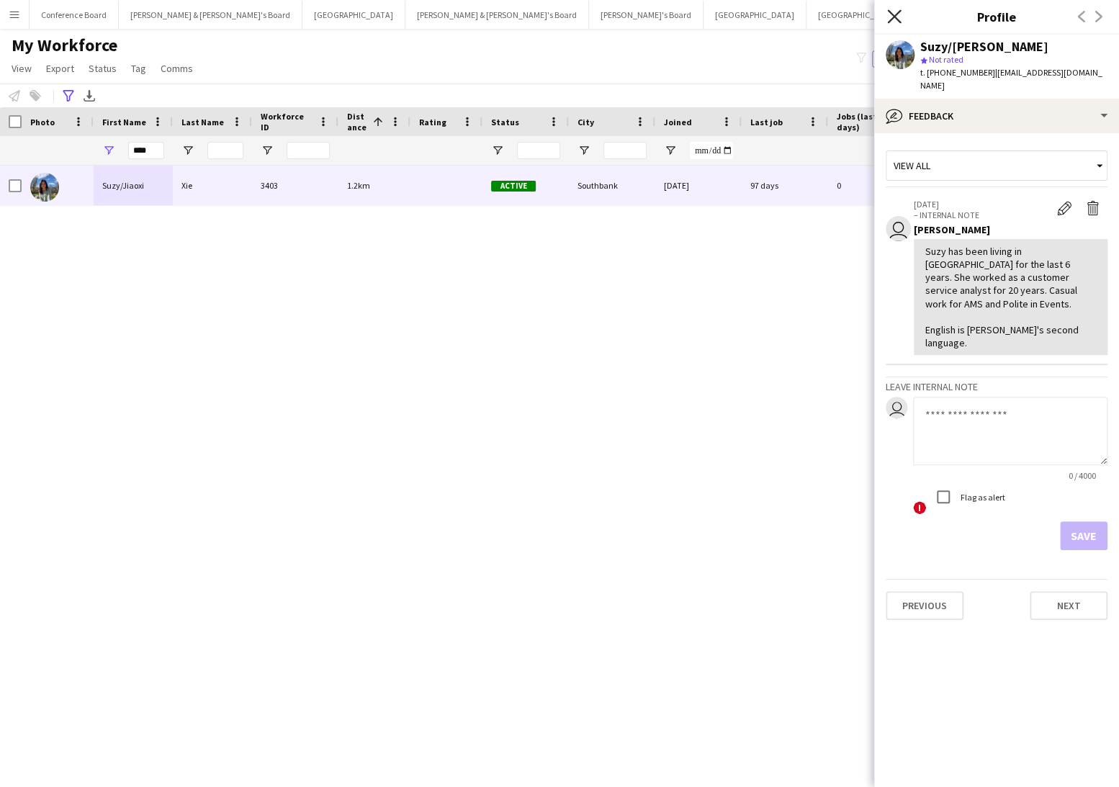
click at [893, 17] on icon at bounding box center [894, 16] width 14 height 14
